Goal: Transaction & Acquisition: Purchase product/service

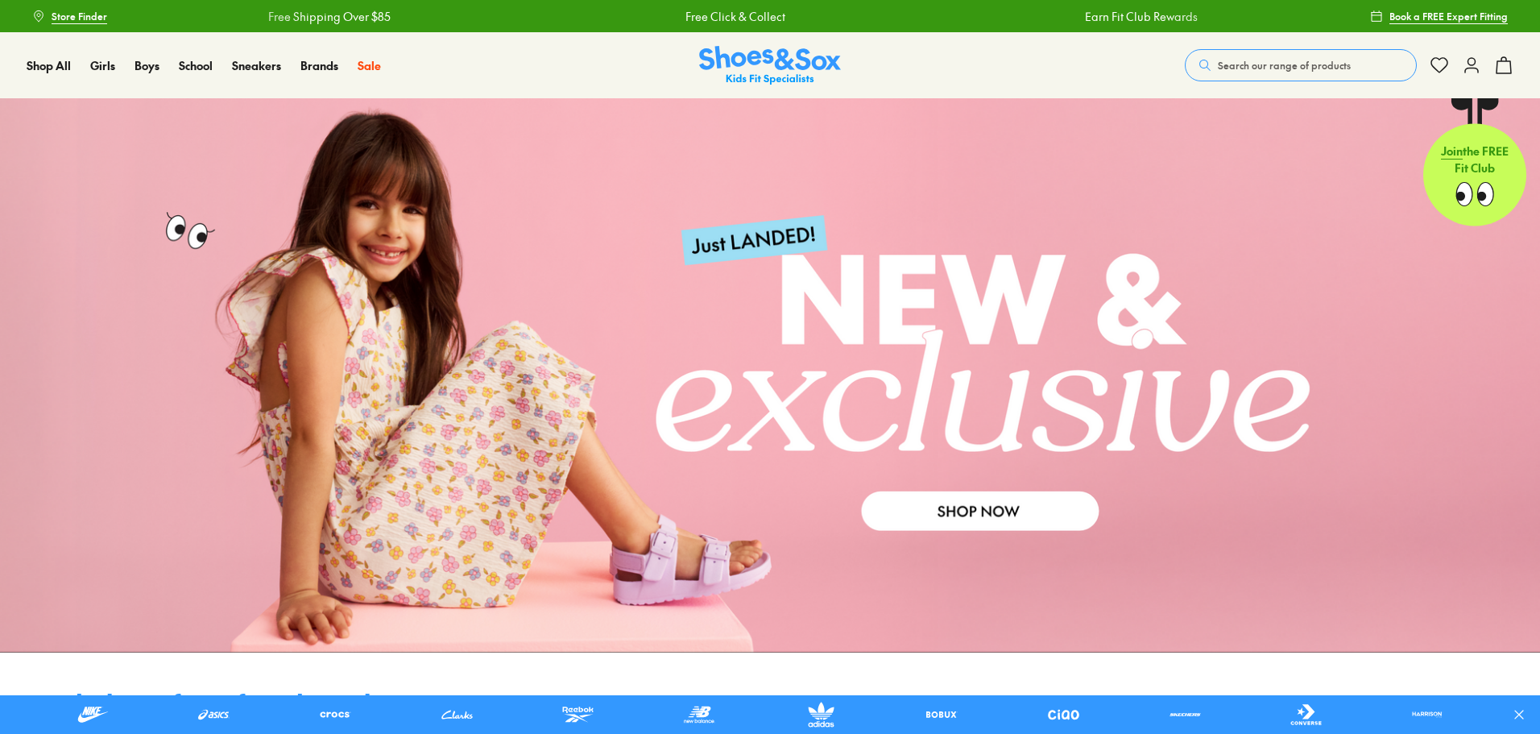
click at [1240, 65] on span "Search our range of products" at bounding box center [1284, 65] width 133 height 14
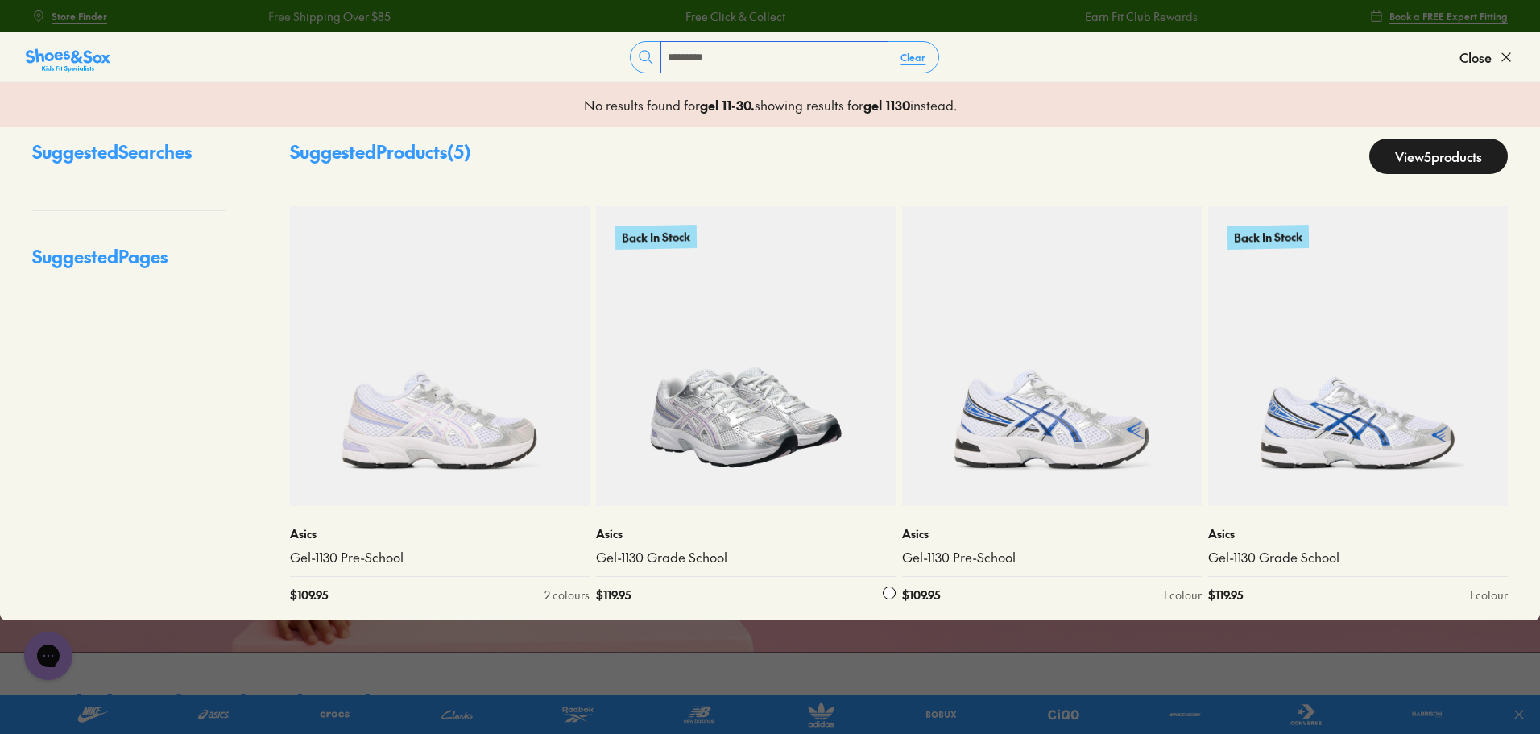
scroll to position [28, 0]
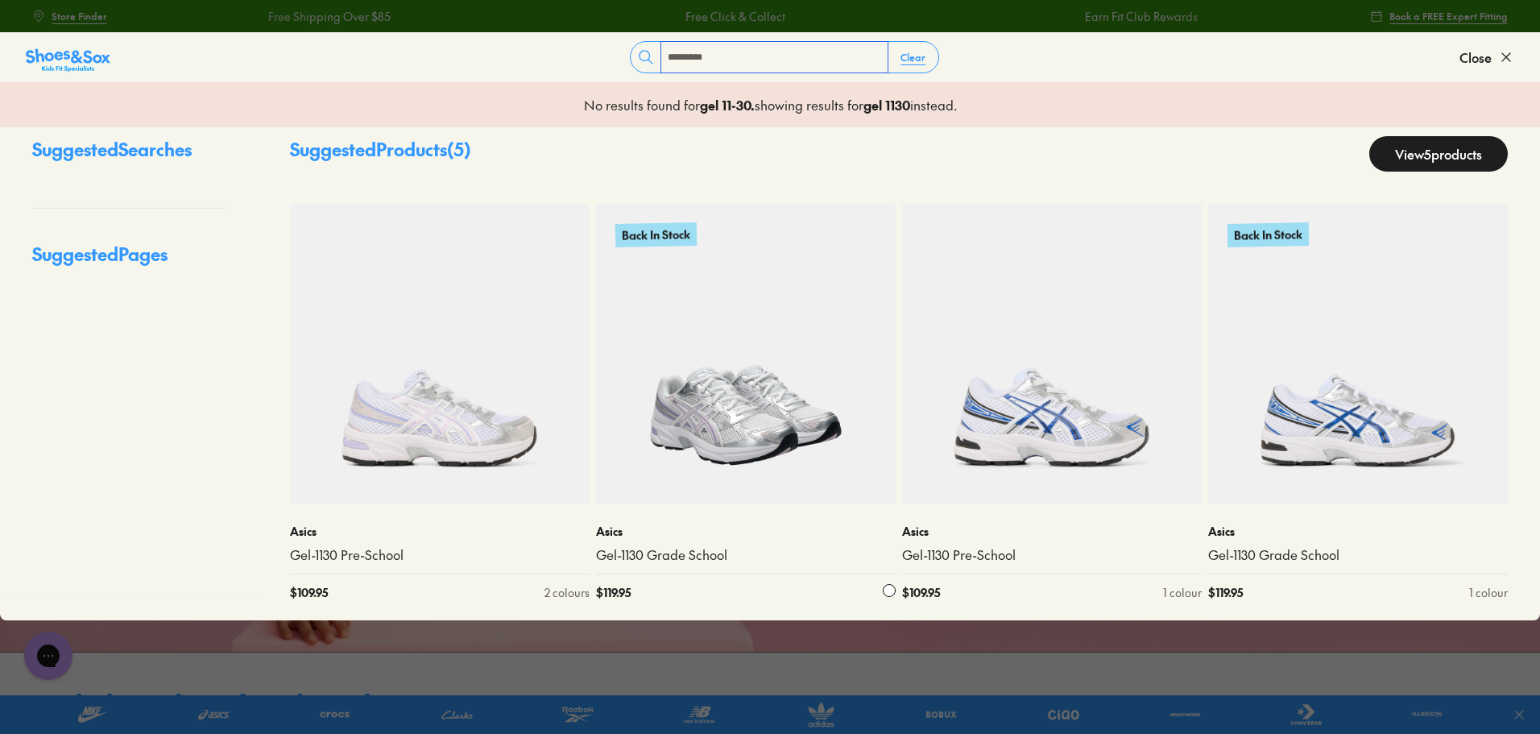
type input "*********"
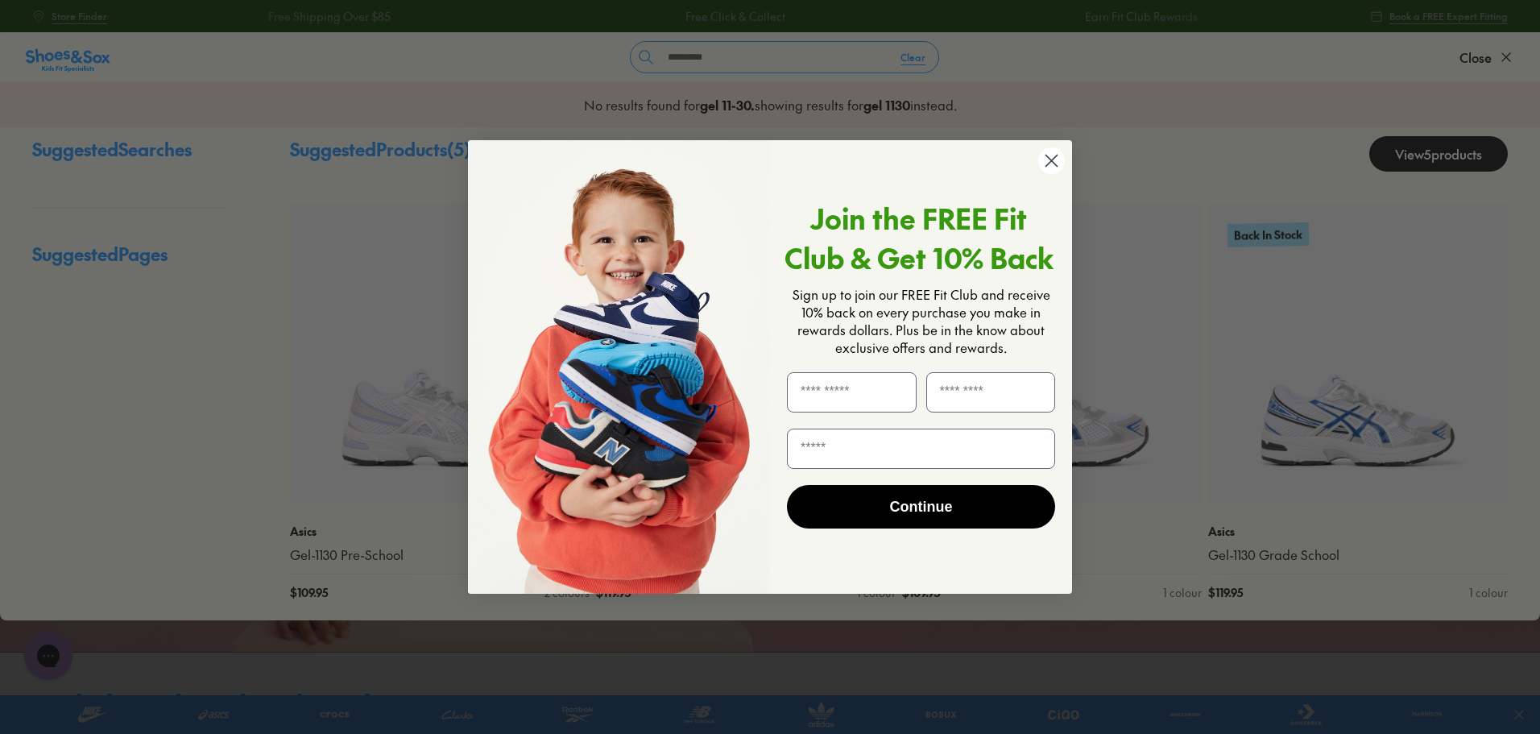
click at [1050, 155] on circle "Close dialog" at bounding box center [1051, 160] width 27 height 27
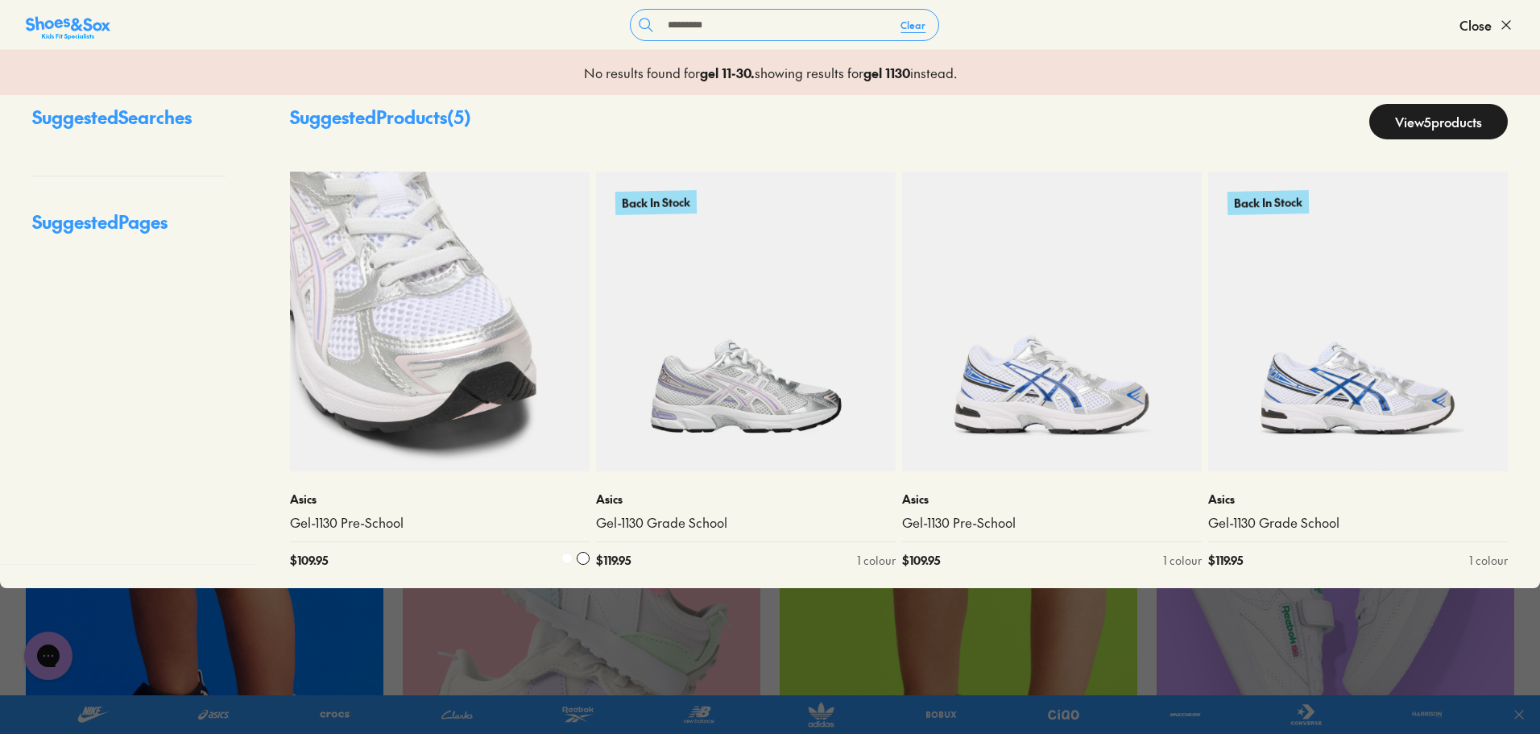
scroll to position [322, 0]
click at [470, 296] on img at bounding box center [440, 322] width 300 height 300
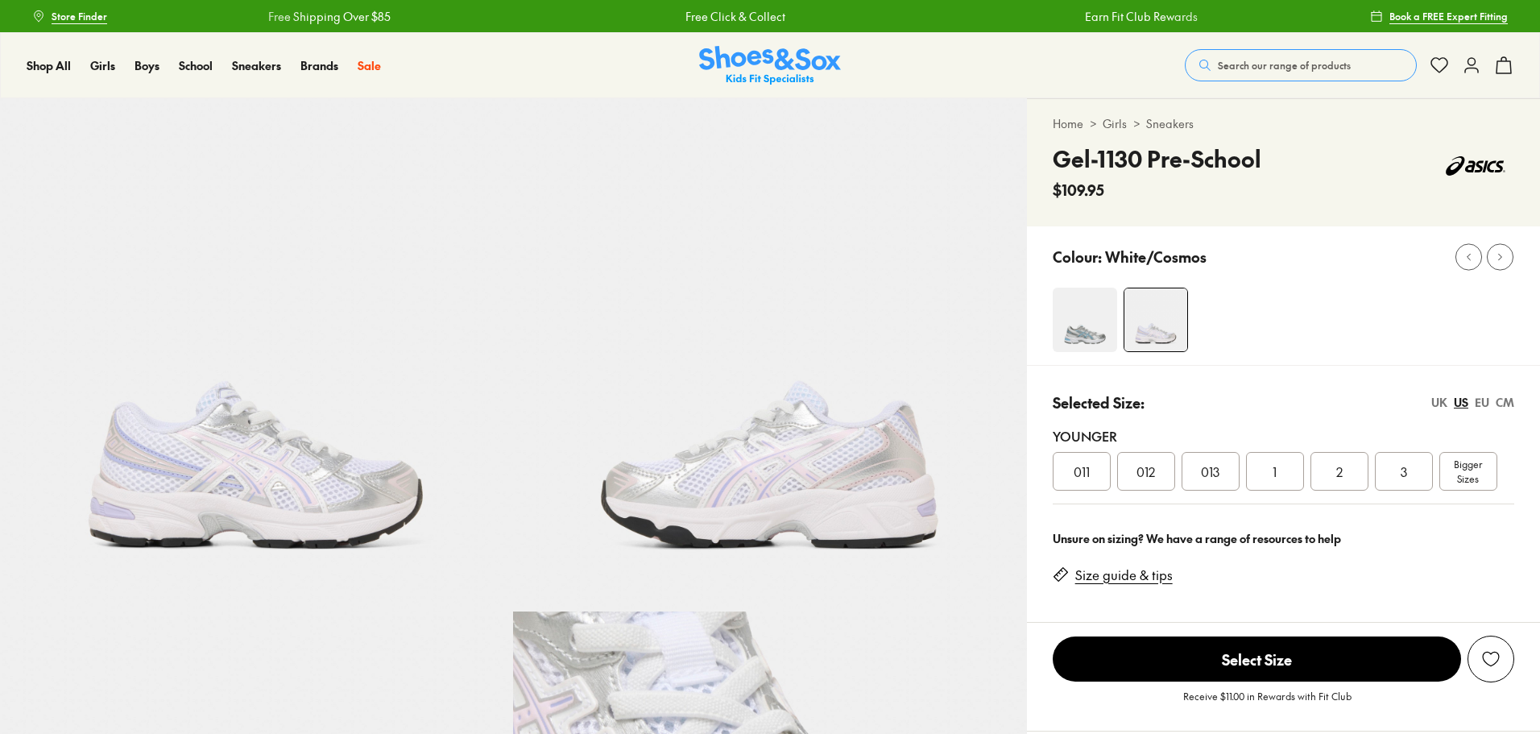
select select "*"
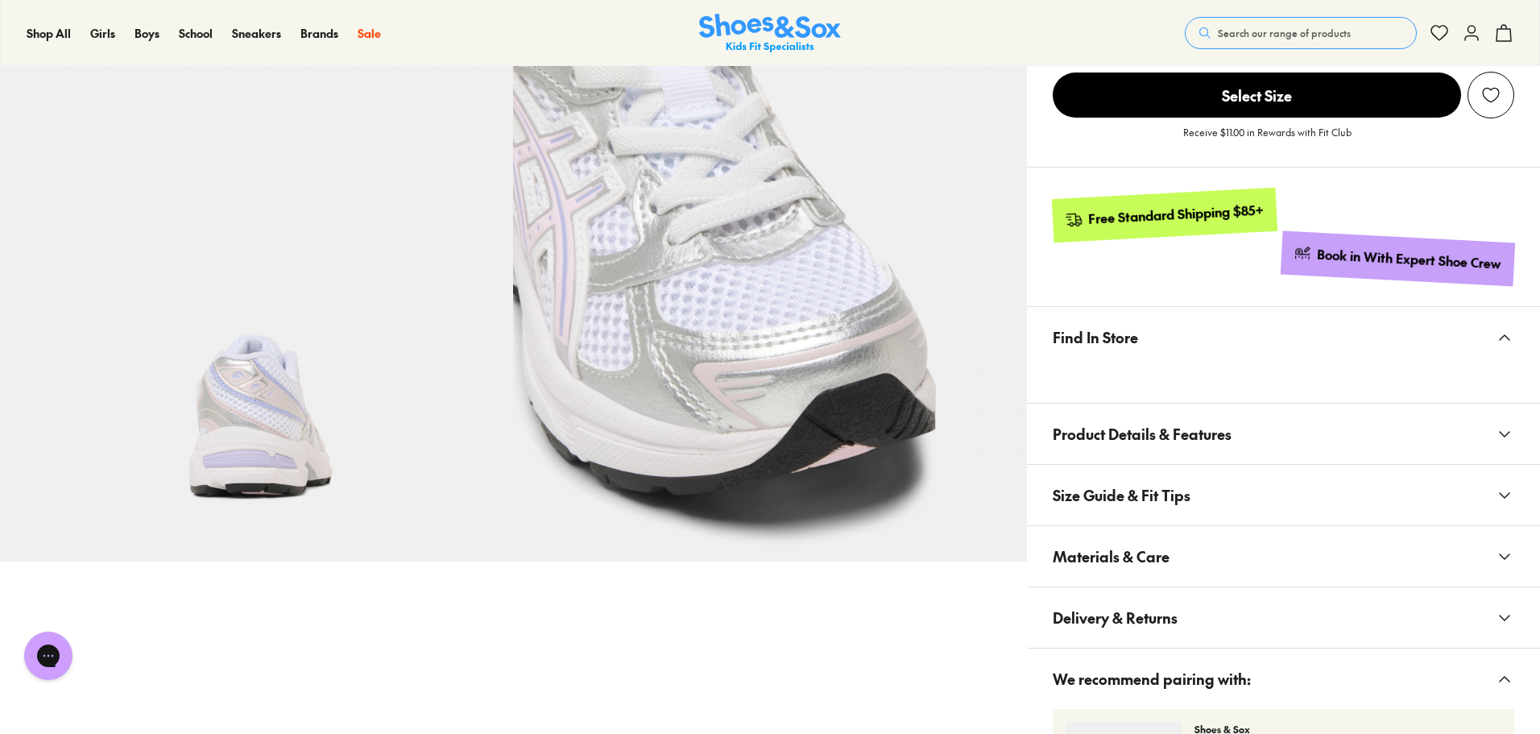
scroll to position [644, 0]
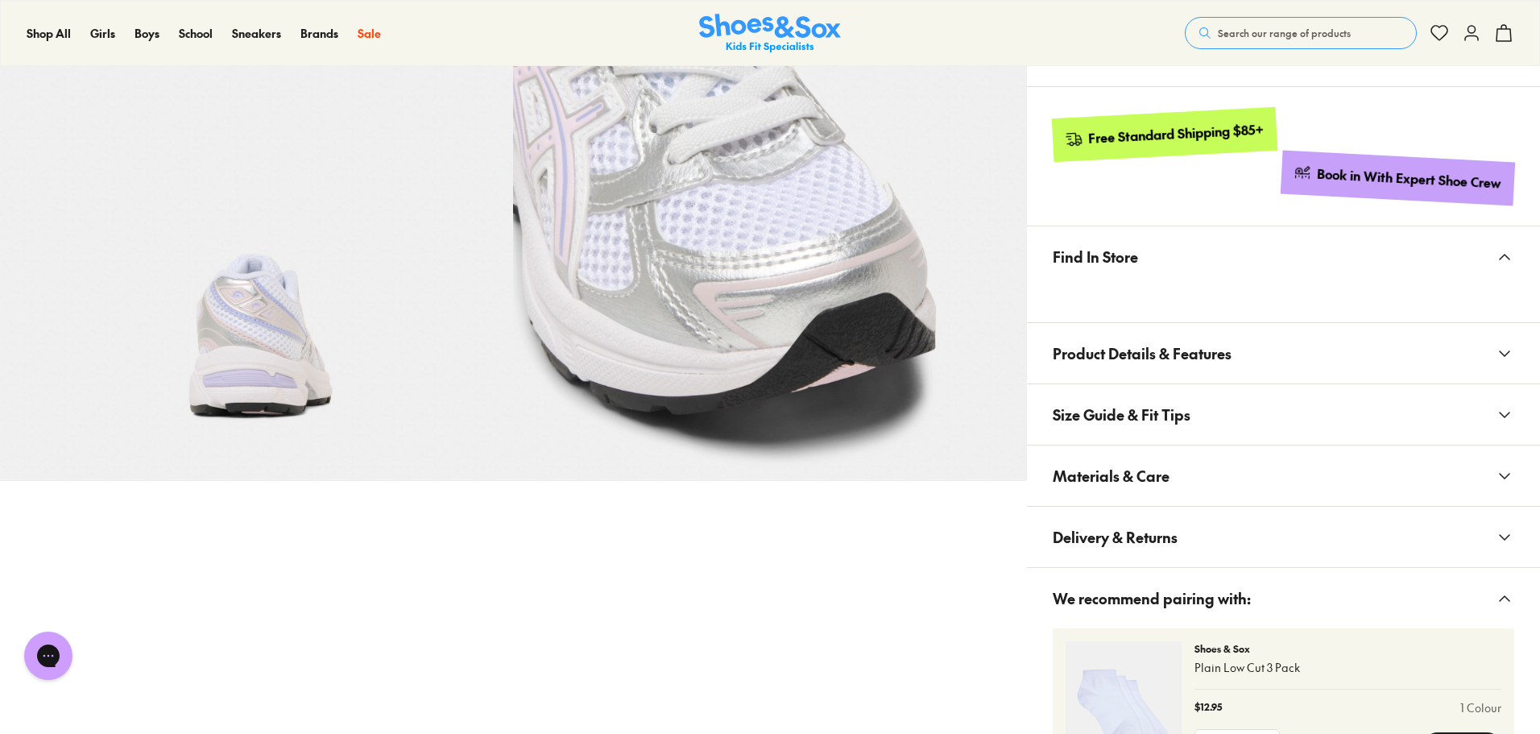
click at [1257, 353] on button "Product Details & Features" at bounding box center [1283, 353] width 513 height 60
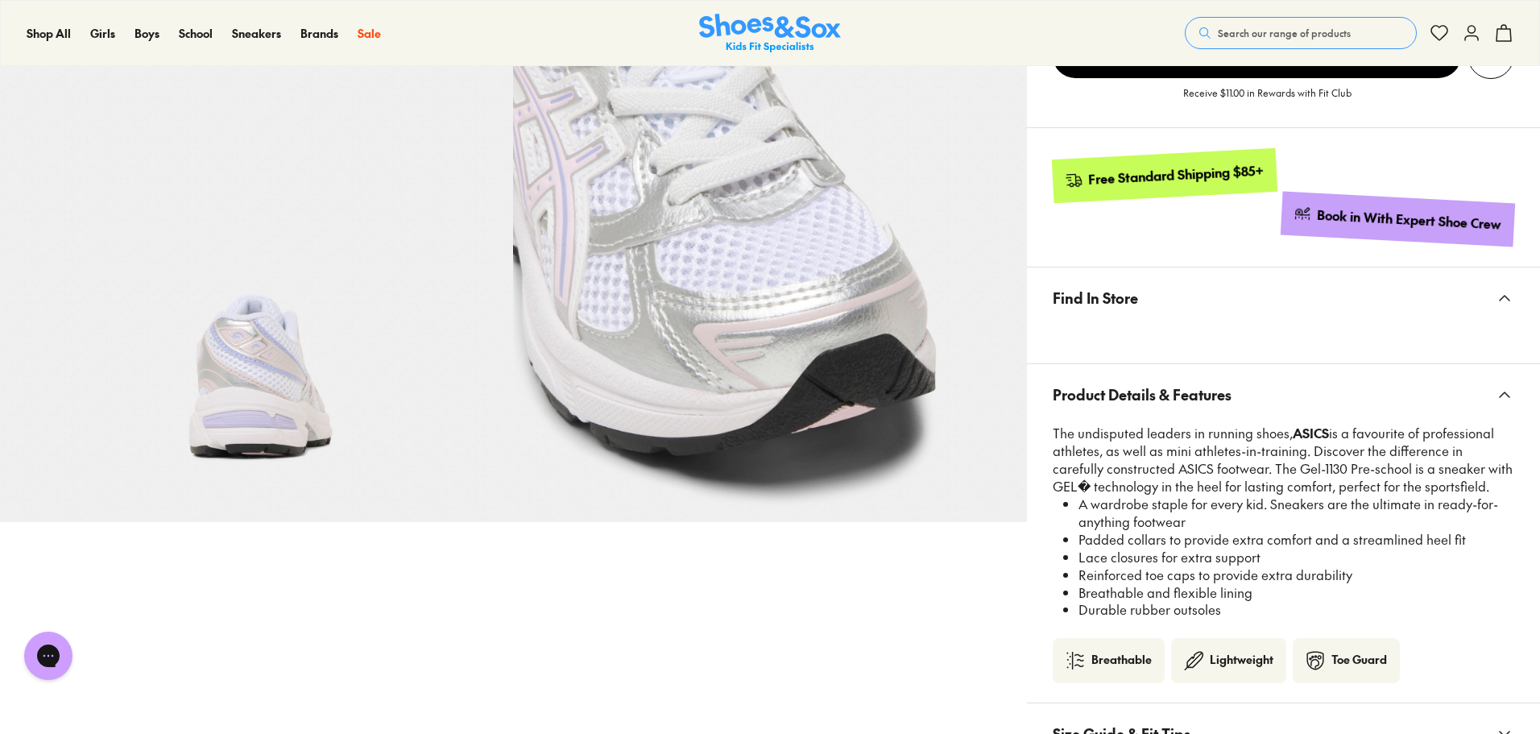
scroll to position [886, 0]
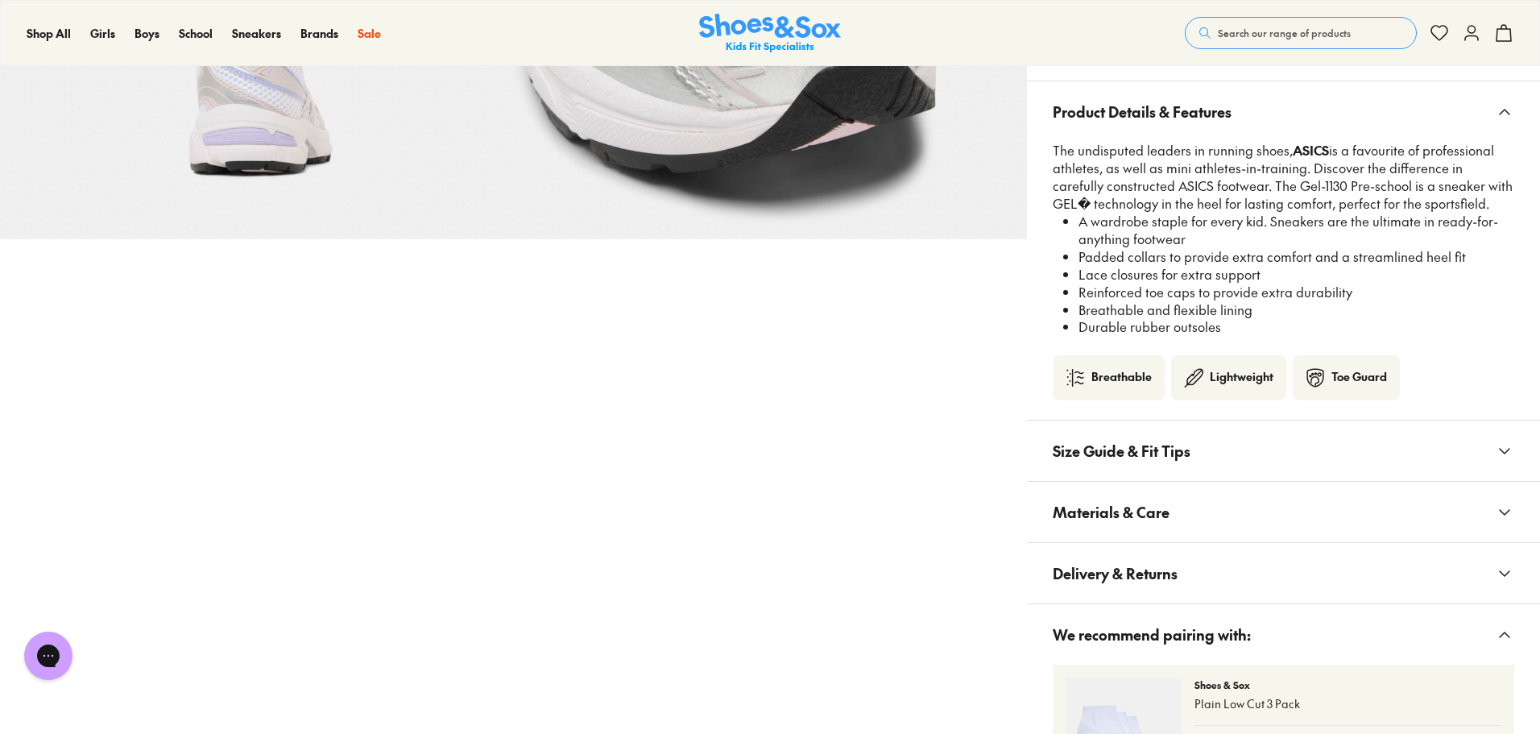
click at [1191, 459] on button "Size Guide & Fit Tips" at bounding box center [1283, 450] width 513 height 60
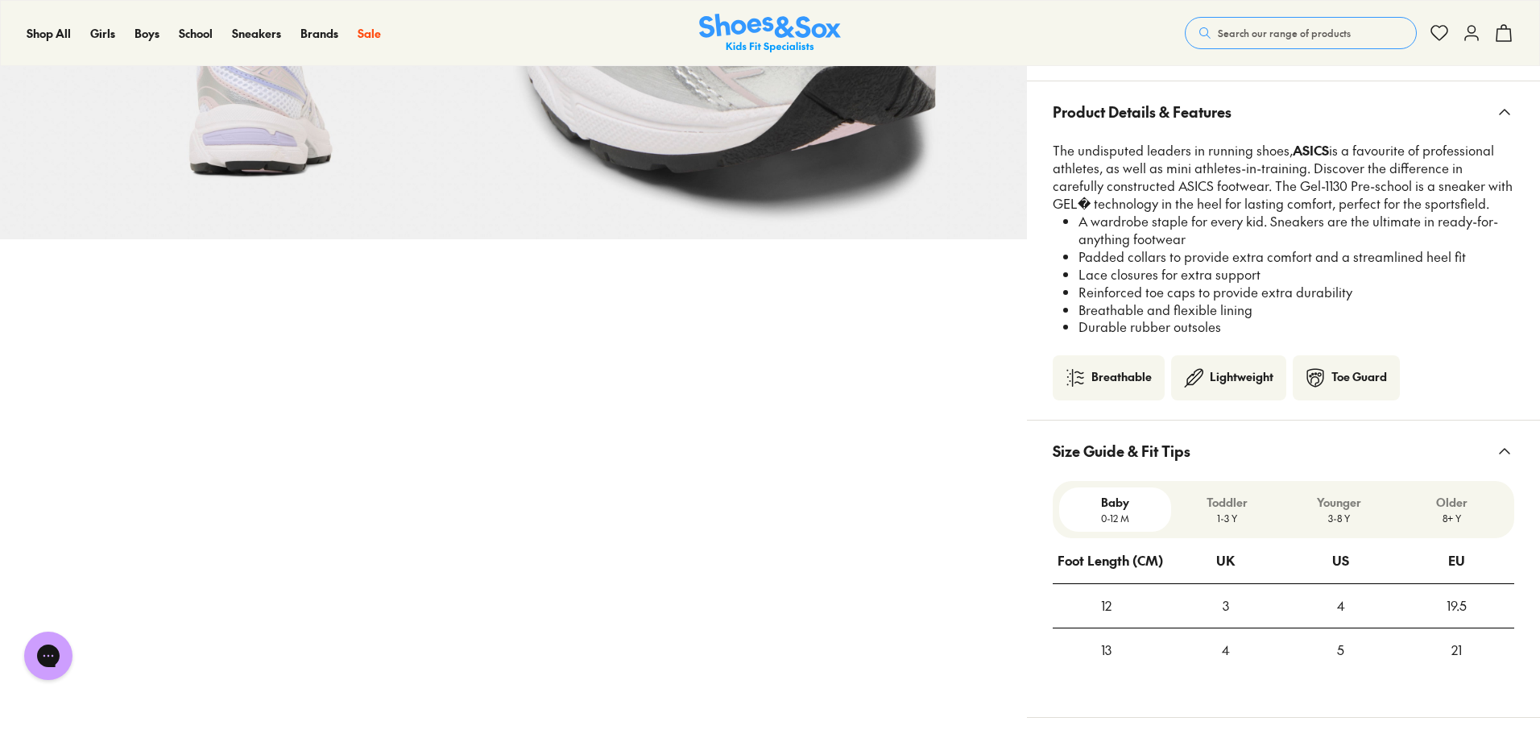
click at [1191, 459] on button "Size Guide & Fit Tips" at bounding box center [1283, 450] width 513 height 60
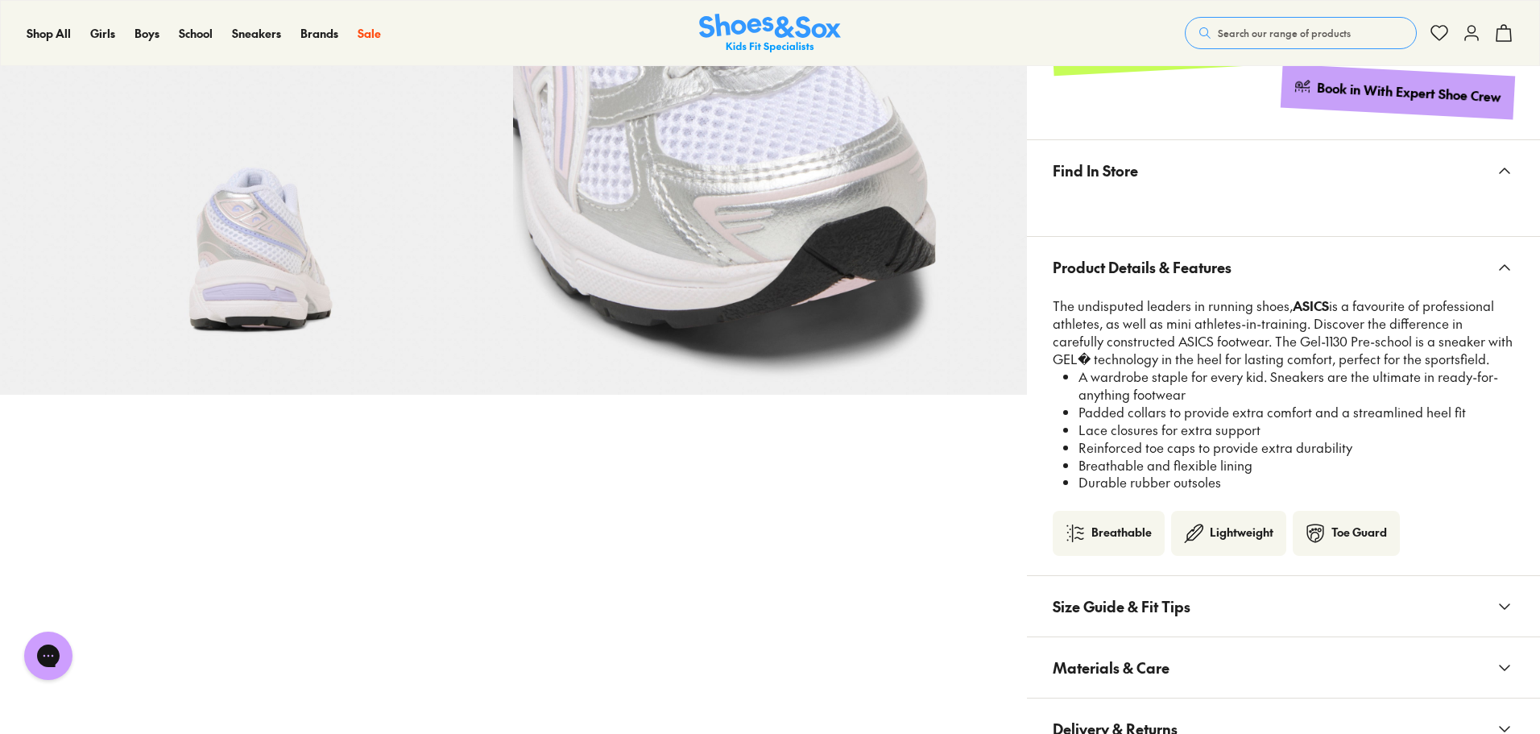
scroll to position [805, 0]
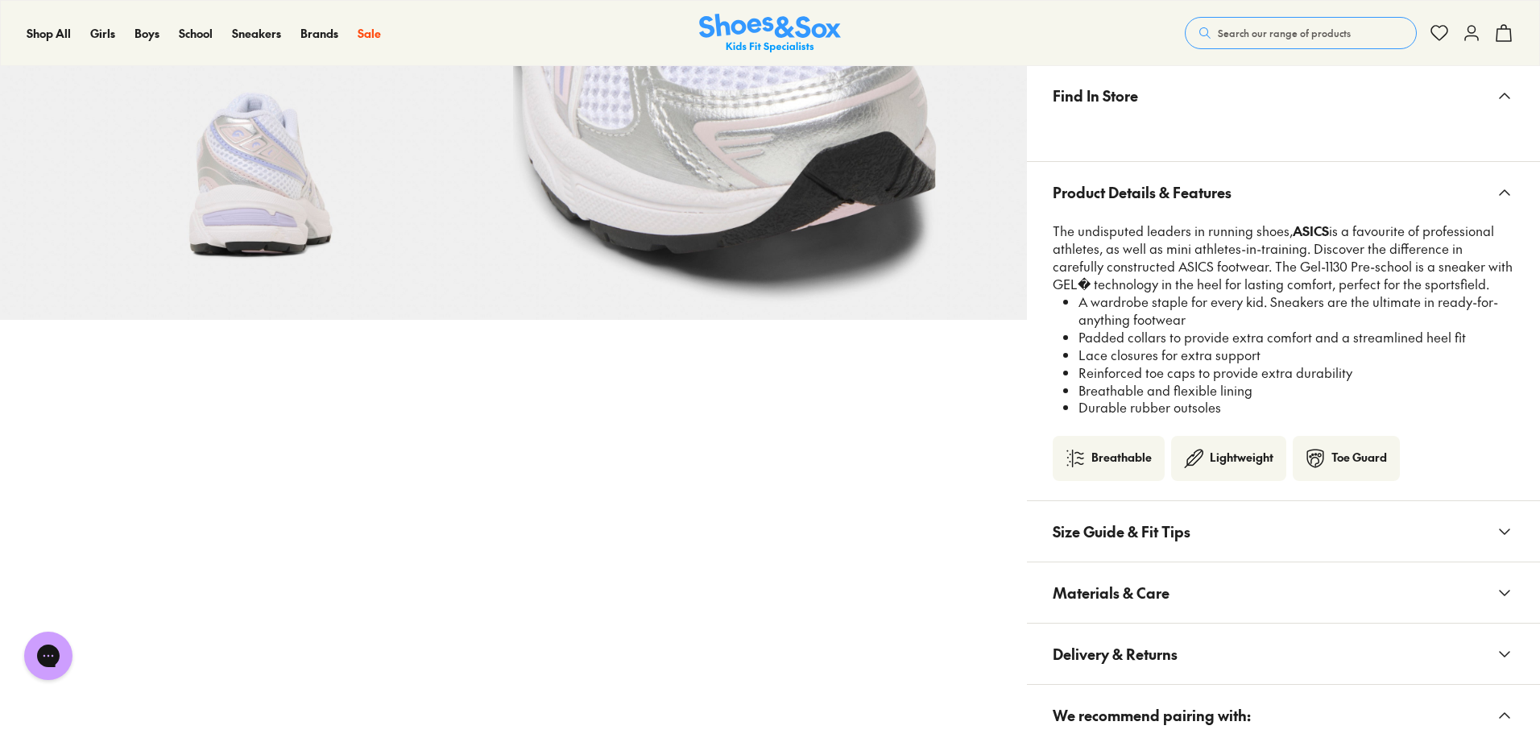
click at [1160, 113] on button "Find In Store" at bounding box center [1283, 95] width 513 height 60
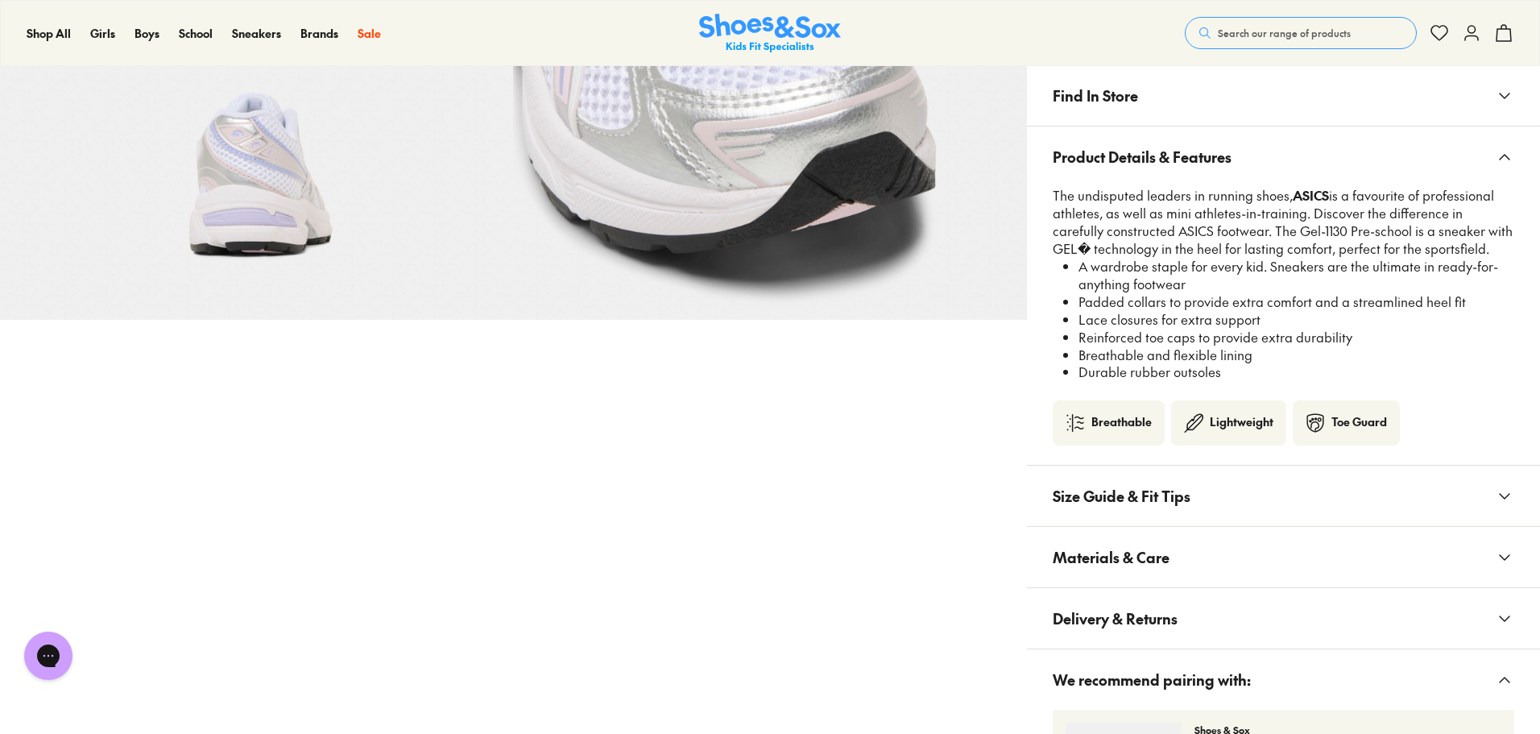
click at [1160, 113] on button "Find In Store" at bounding box center [1283, 95] width 513 height 60
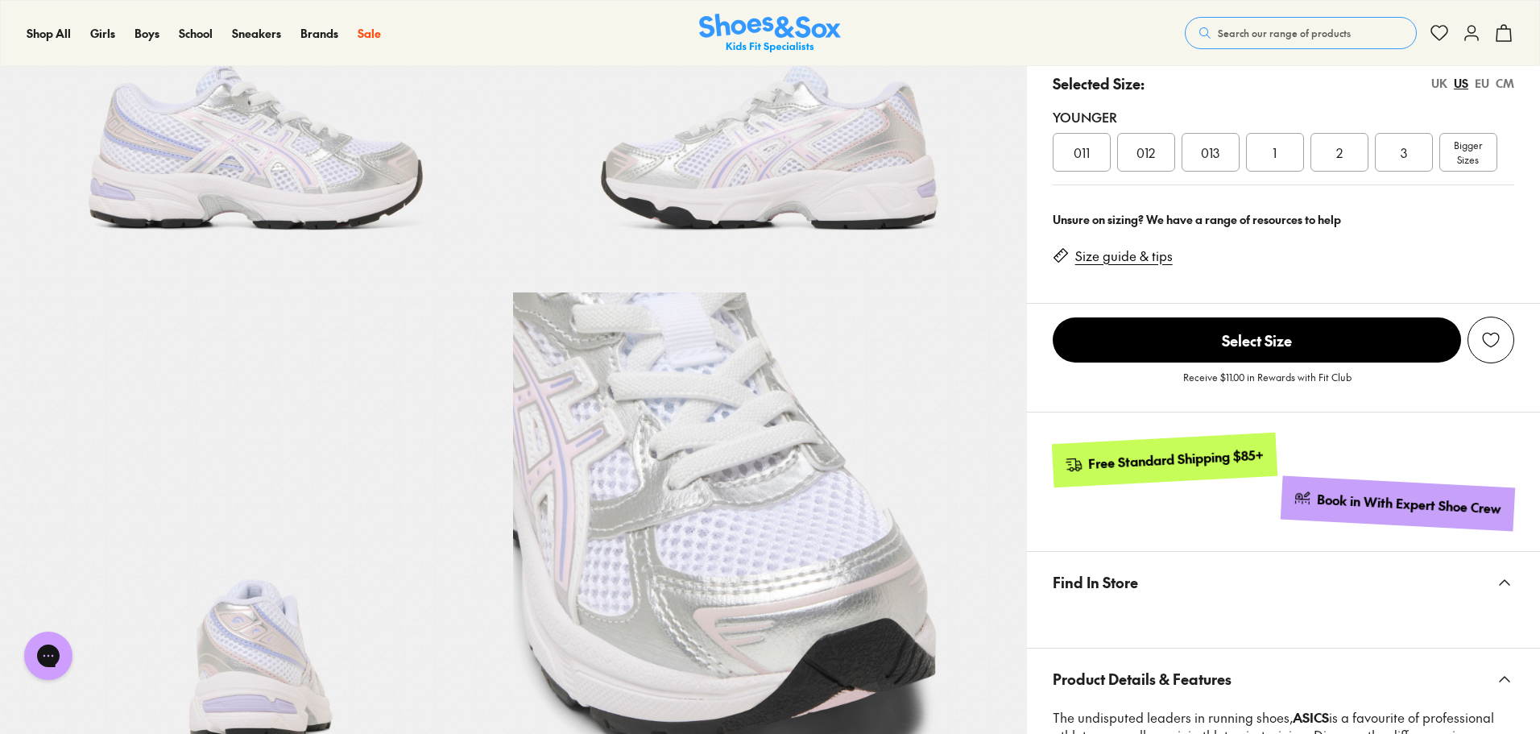
scroll to position [322, 0]
